Goal: Check status: Check status

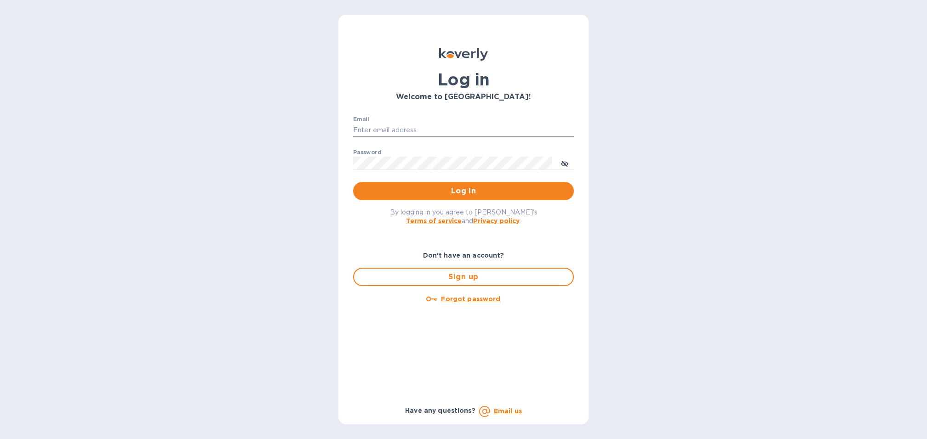
click at [378, 131] on input "Email" at bounding box center [463, 131] width 221 height 14
type input "[EMAIL_ADDRESS][DOMAIN_NAME]"
click at [463, 197] on button "Log in" at bounding box center [463, 191] width 221 height 18
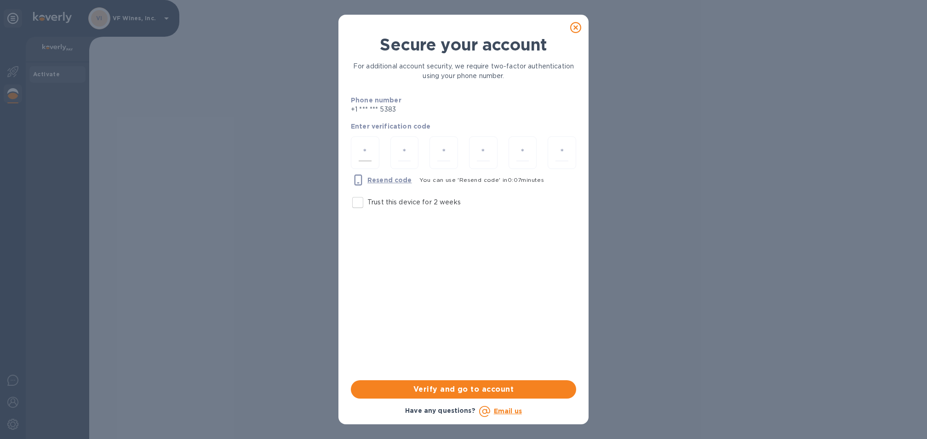
click at [359, 150] on input "number" at bounding box center [365, 152] width 13 height 17
type input "8"
type input "7"
type input "1"
type input "5"
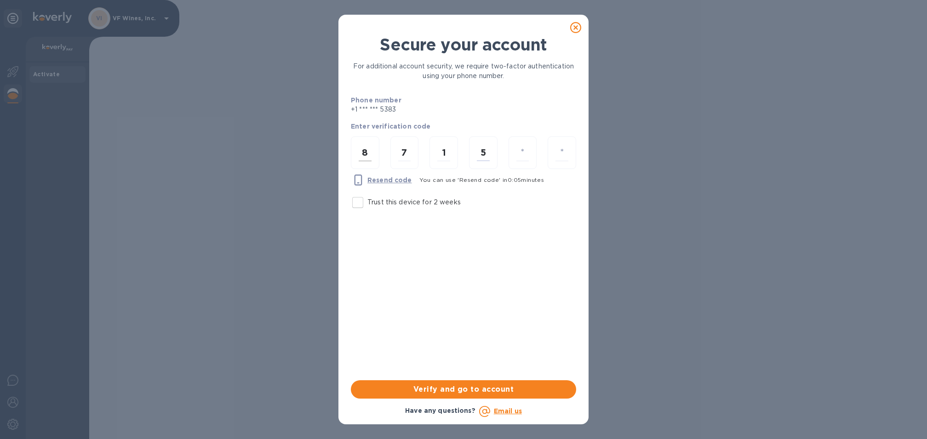
type input "6"
type input "5"
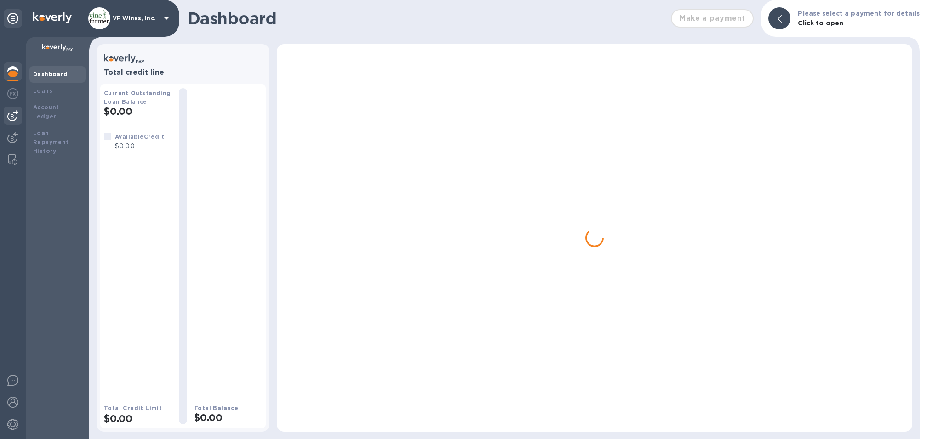
click at [14, 113] on img at bounding box center [12, 115] width 11 height 11
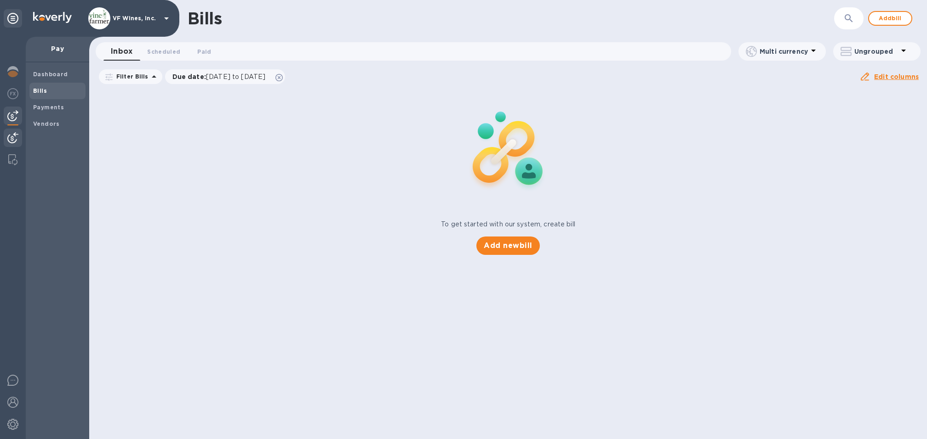
click at [14, 135] on img at bounding box center [12, 137] width 11 height 11
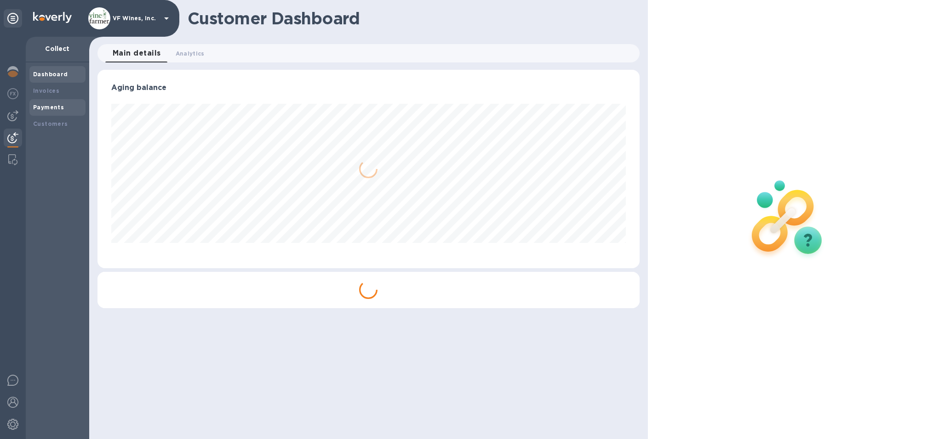
scroll to position [199, 542]
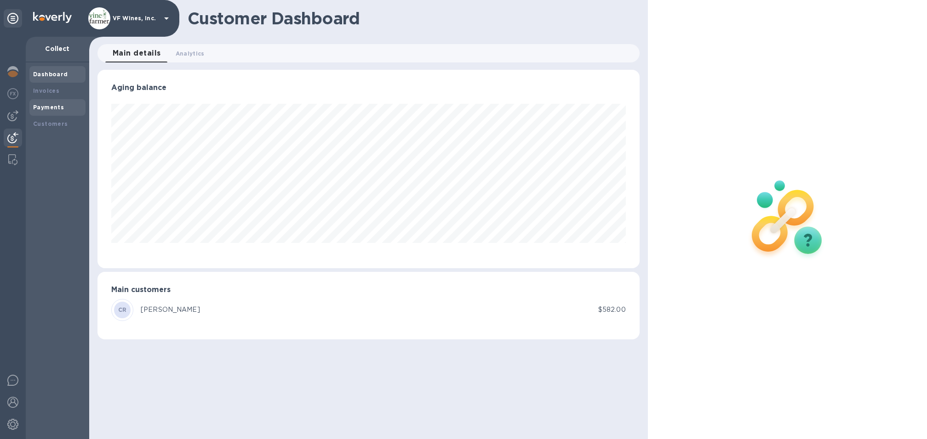
click at [44, 107] on b "Payments" at bounding box center [48, 107] width 31 height 7
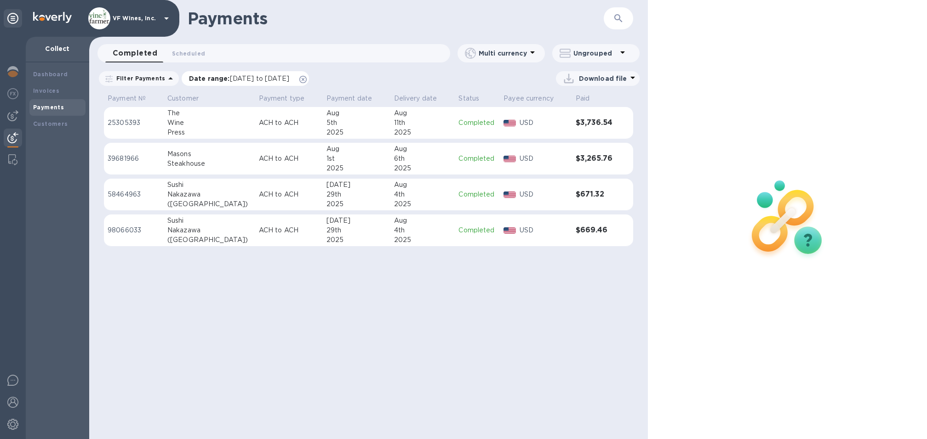
click at [307, 76] on icon at bounding box center [302, 79] width 7 height 7
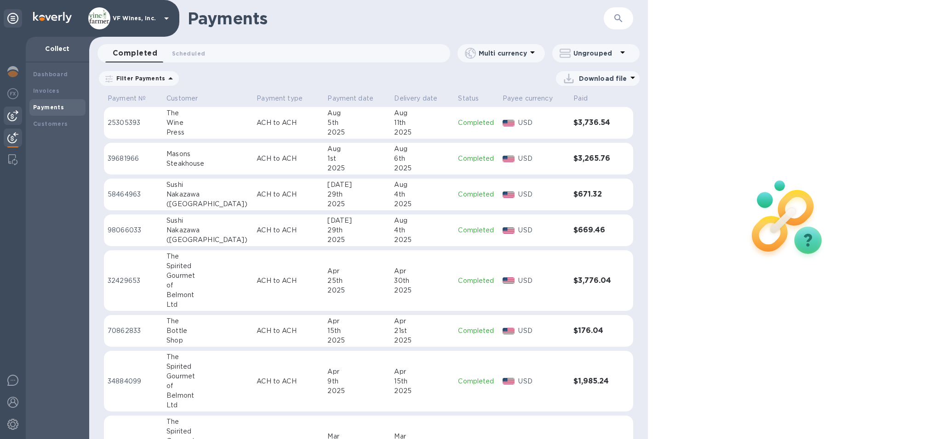
click at [15, 115] on img at bounding box center [12, 115] width 11 height 11
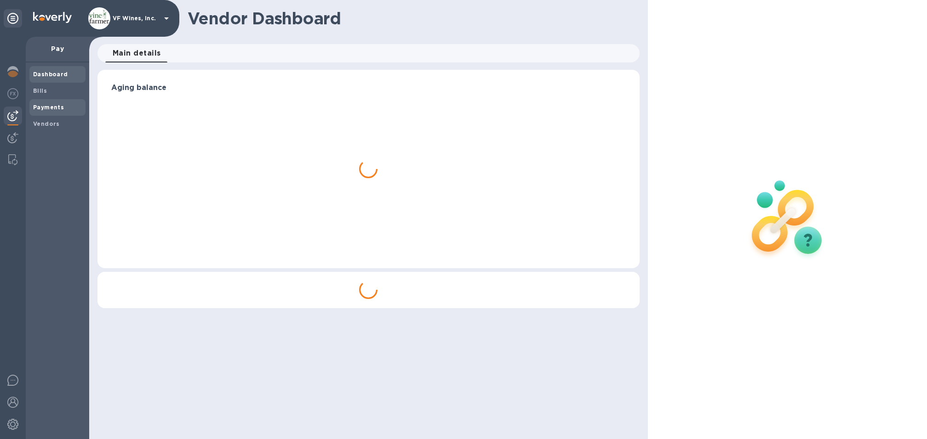
click at [40, 107] on b "Payments" at bounding box center [48, 107] width 31 height 7
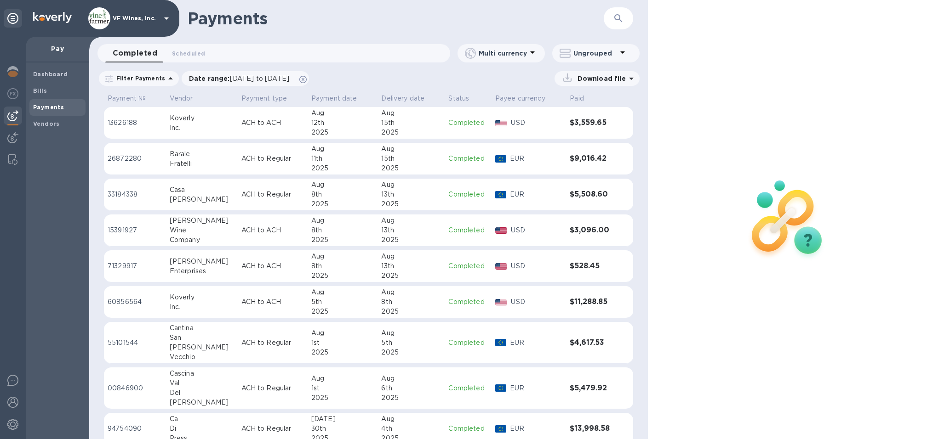
click at [581, 303] on h3 "$11,288.85" at bounding box center [592, 302] width 44 height 9
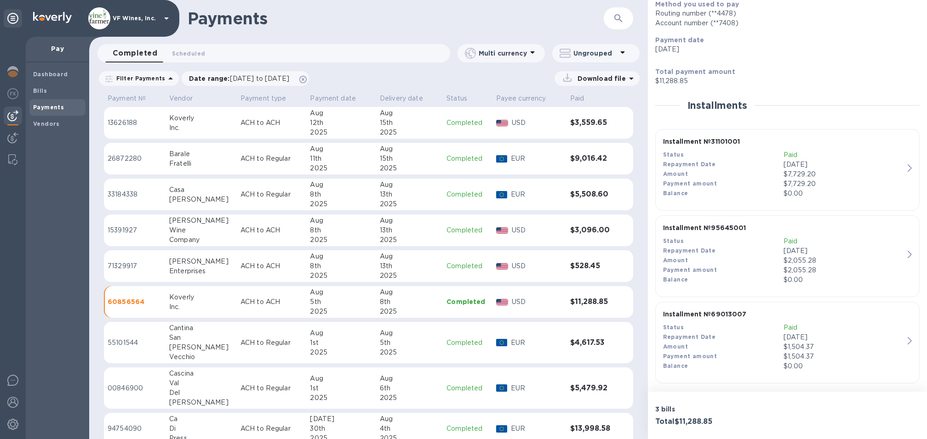
scroll to position [123, 0]
click at [746, 167] on div "Amount" at bounding box center [723, 171] width 120 height 10
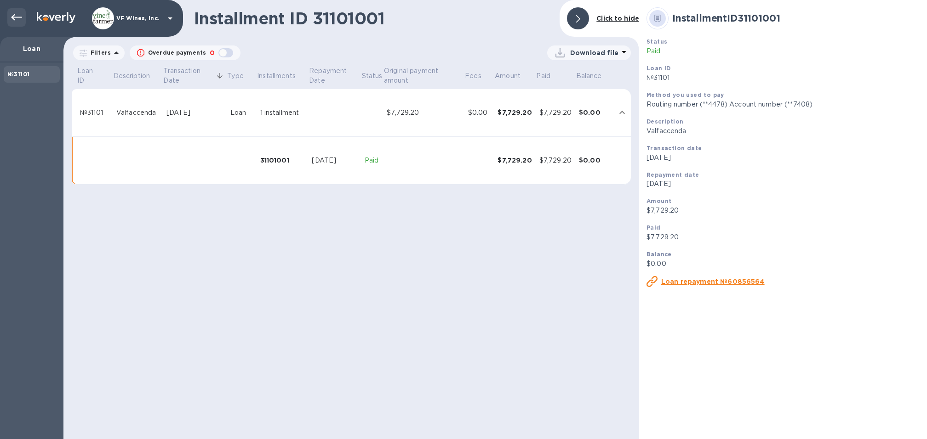
click at [7, 15] on div at bounding box center [16, 17] width 18 height 18
click at [17, 21] on icon at bounding box center [16, 17] width 11 height 11
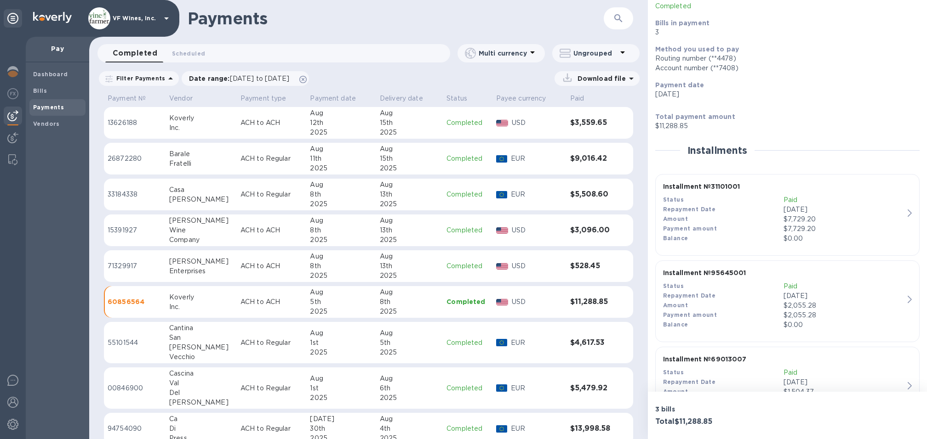
scroll to position [92, 0]
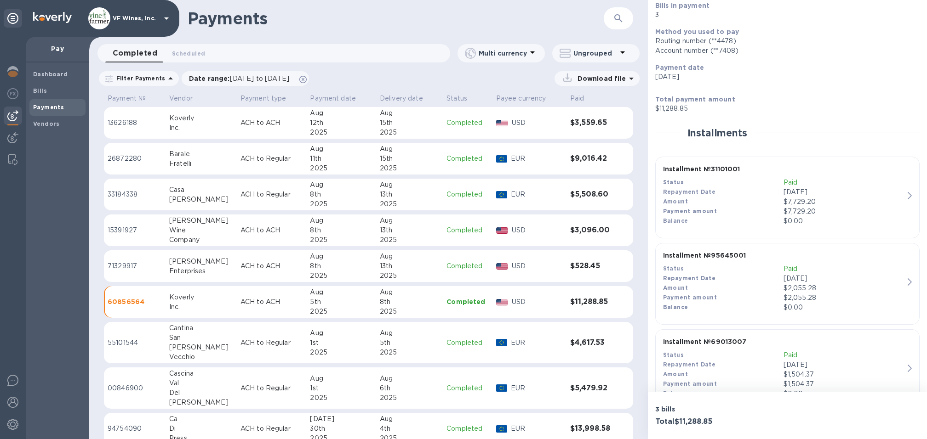
click at [783, 298] on p "$2,055.28" at bounding box center [843, 298] width 120 height 10
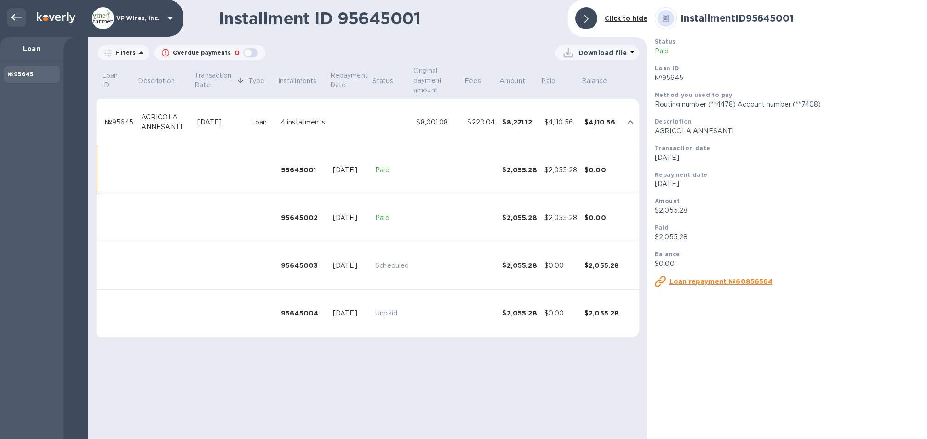
click at [10, 14] on div at bounding box center [16, 17] width 18 height 18
click at [20, 19] on icon at bounding box center [16, 17] width 11 height 11
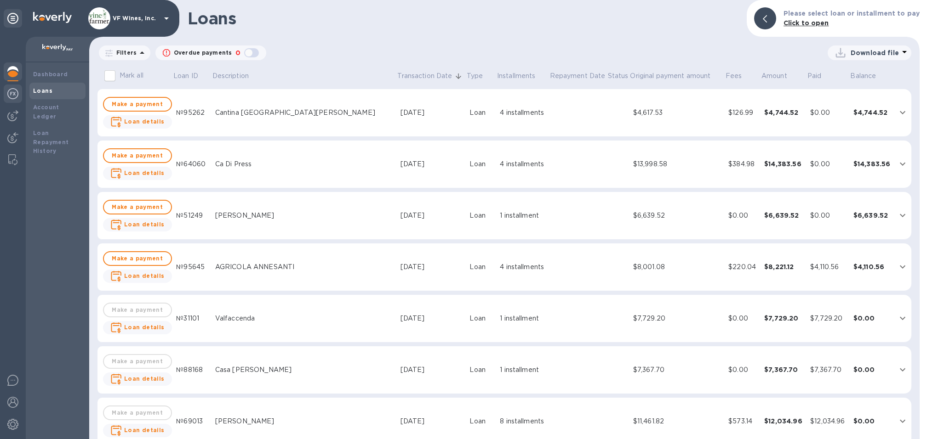
click at [18, 94] on div at bounding box center [13, 95] width 18 height 20
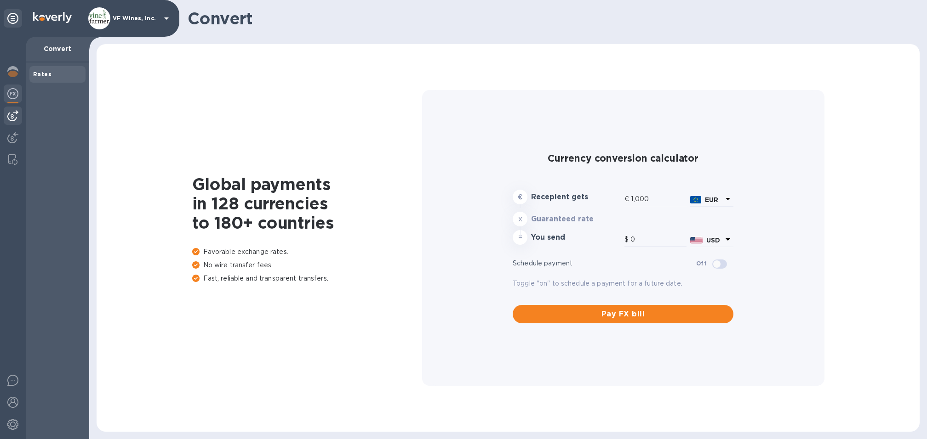
type input "1,175.94"
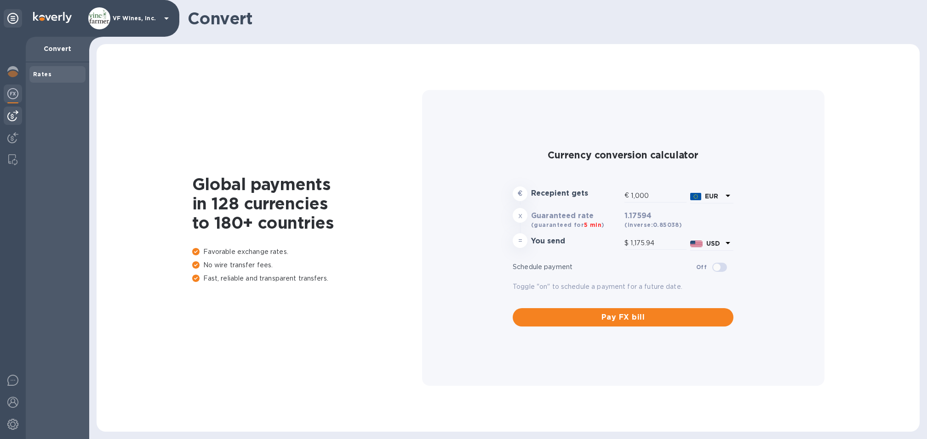
click at [15, 114] on img at bounding box center [12, 115] width 11 height 11
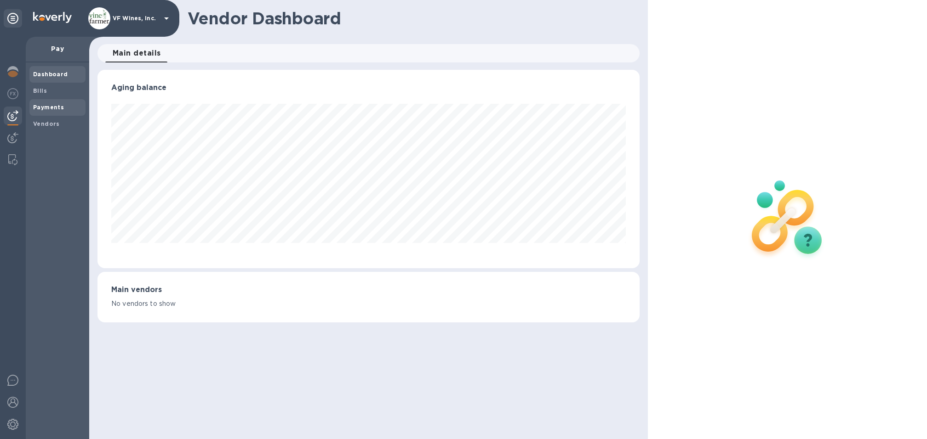
scroll to position [199, 538]
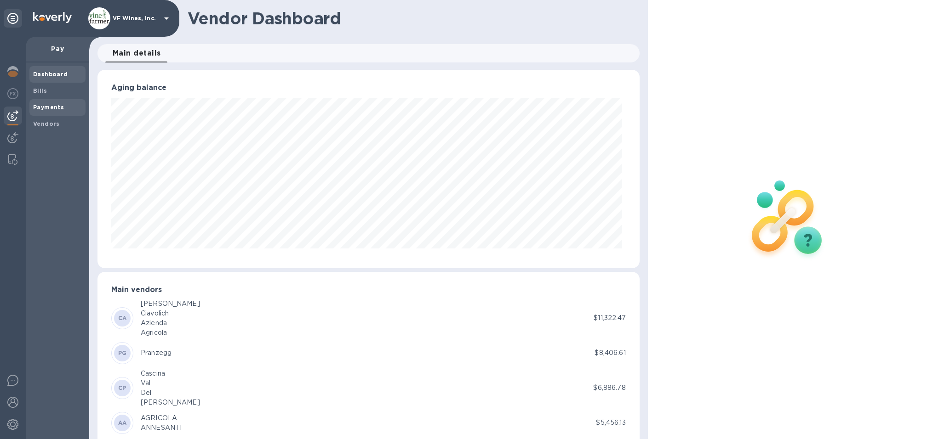
click at [56, 111] on span "Payments" at bounding box center [48, 107] width 31 height 9
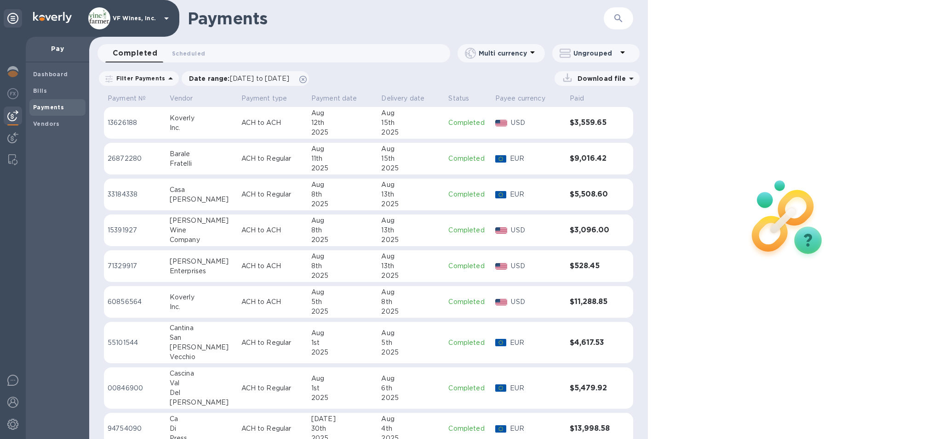
click at [527, 305] on p "USD" at bounding box center [536, 302] width 51 height 10
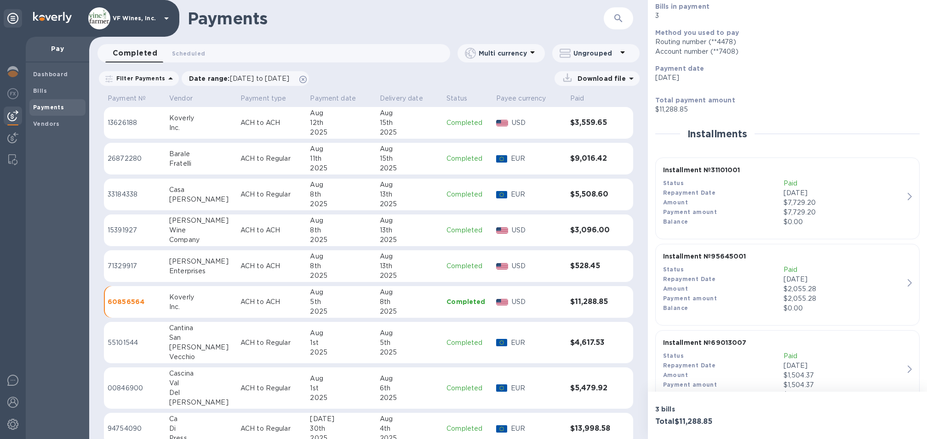
scroll to position [123, 0]
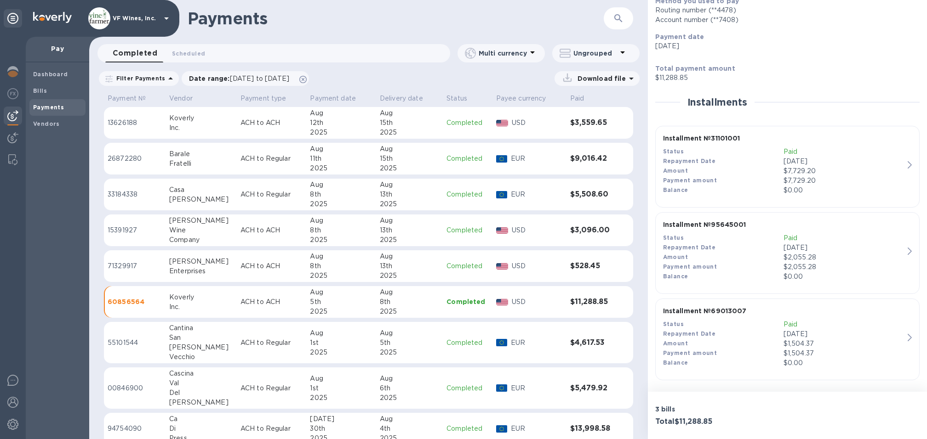
click at [822, 341] on div "$1,504.37" at bounding box center [843, 344] width 120 height 10
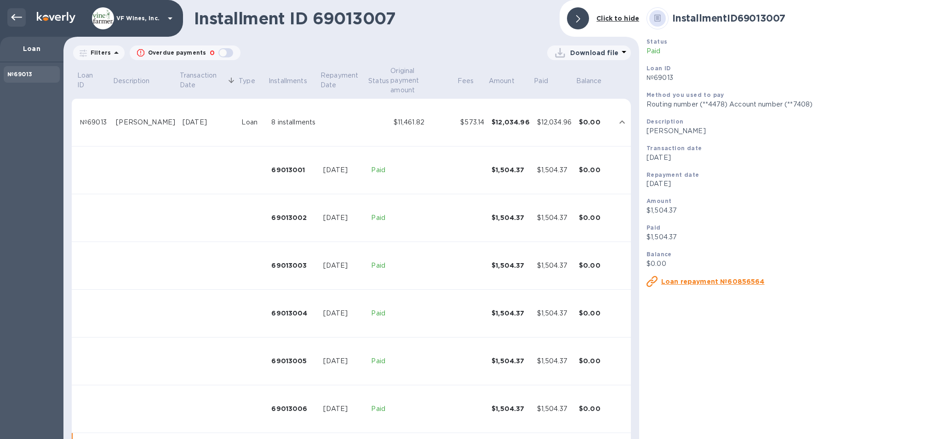
click at [20, 19] on icon at bounding box center [16, 17] width 11 height 11
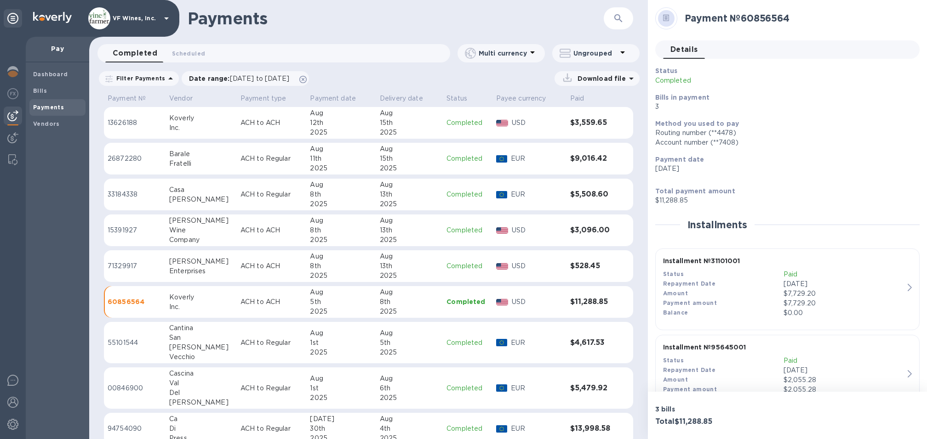
click at [570, 125] on h3 "$3,559.65" at bounding box center [591, 123] width 43 height 9
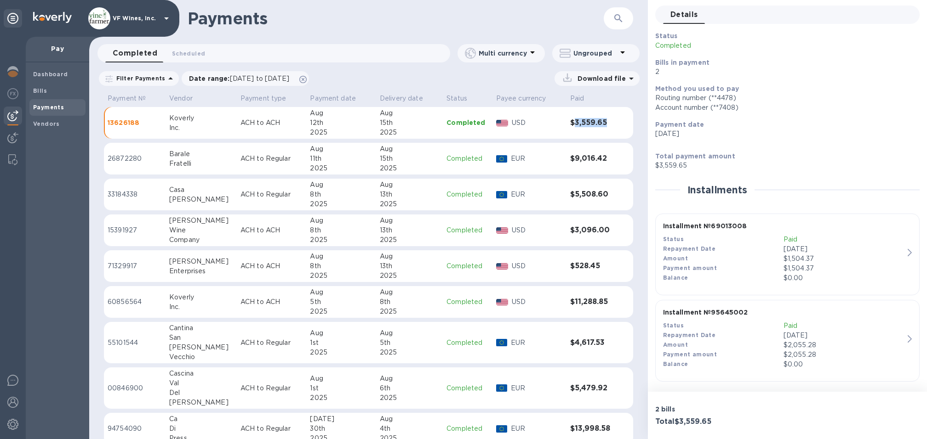
scroll to position [37, 0]
click at [831, 343] on div "$2,055.28" at bounding box center [843, 344] width 120 height 10
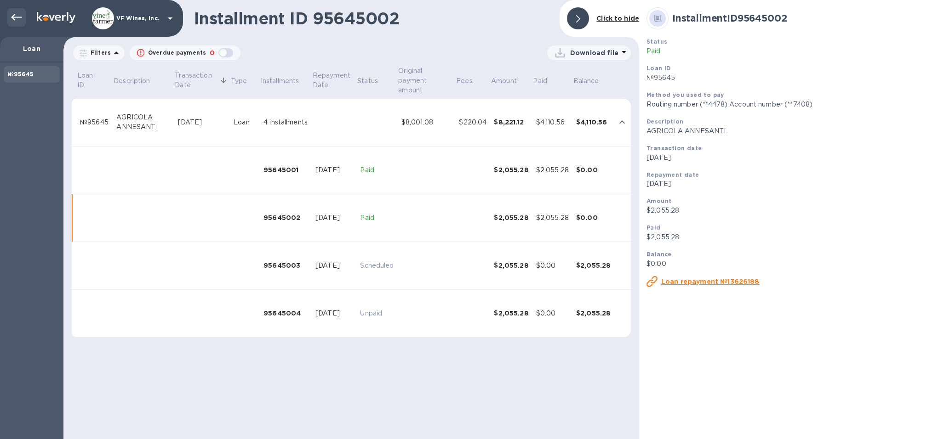
click at [15, 21] on icon at bounding box center [16, 17] width 11 height 11
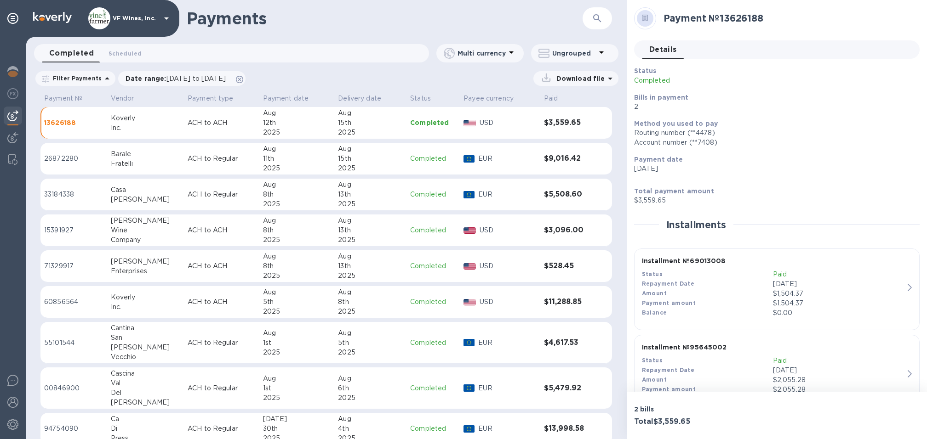
click at [521, 297] on p "USD" at bounding box center [507, 302] width 57 height 10
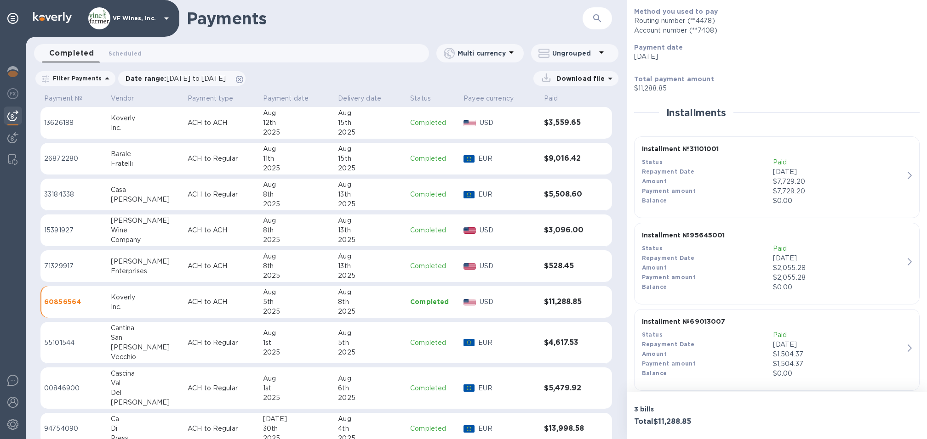
scroll to position [123, 0]
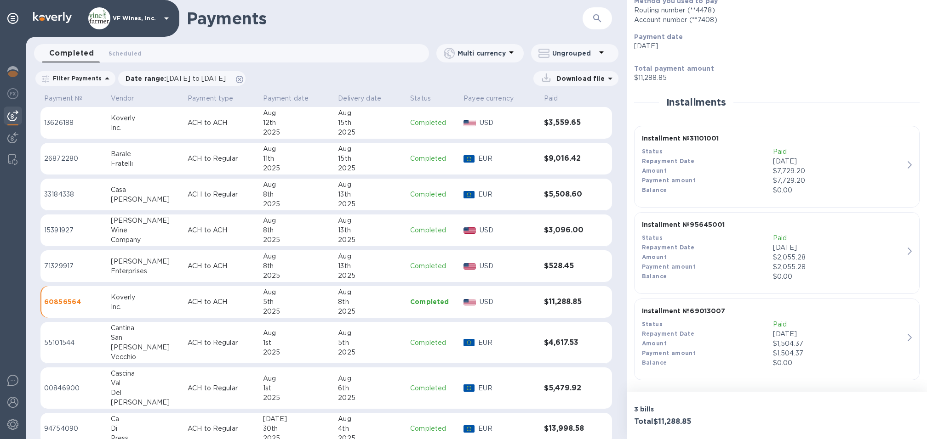
click at [761, 174] on div "Amount" at bounding box center [707, 171] width 131 height 10
